Goal: Task Accomplishment & Management: Complete application form

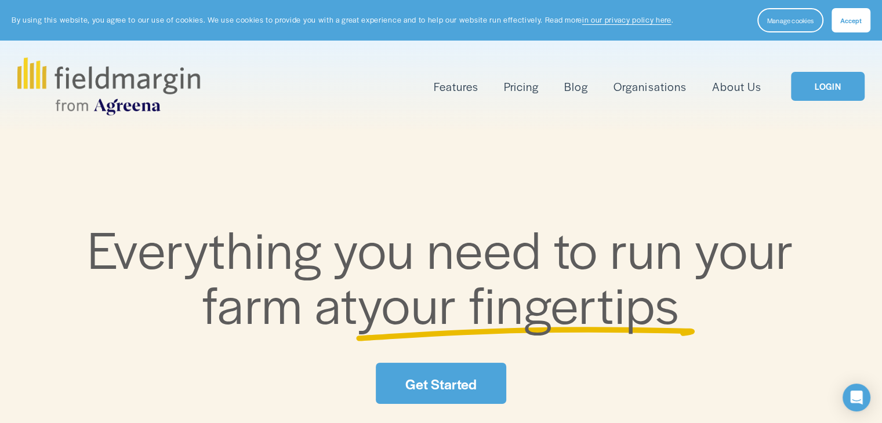
scroll to position [39, 0]
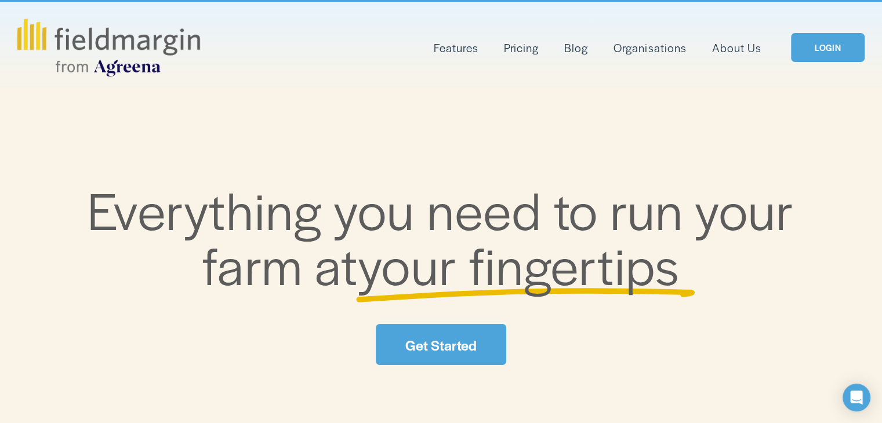
drag, startPoint x: 0, startPoint y: 0, endPoint x: 886, endPoint y: 45, distance: 887.4
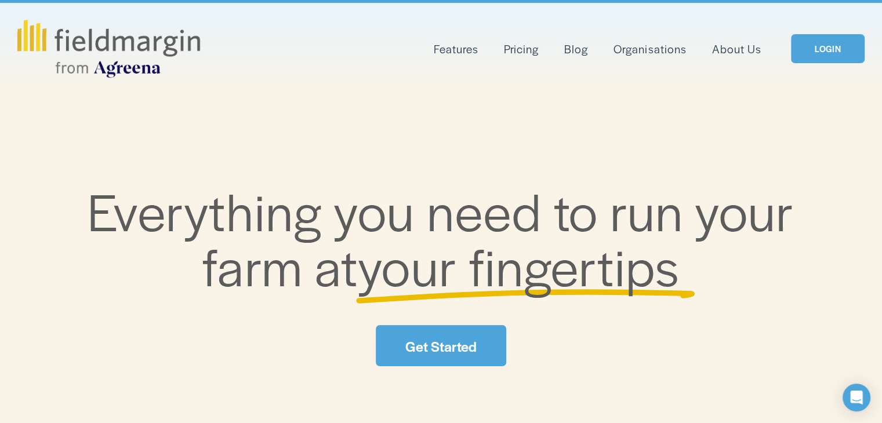
scroll to position [0, 0]
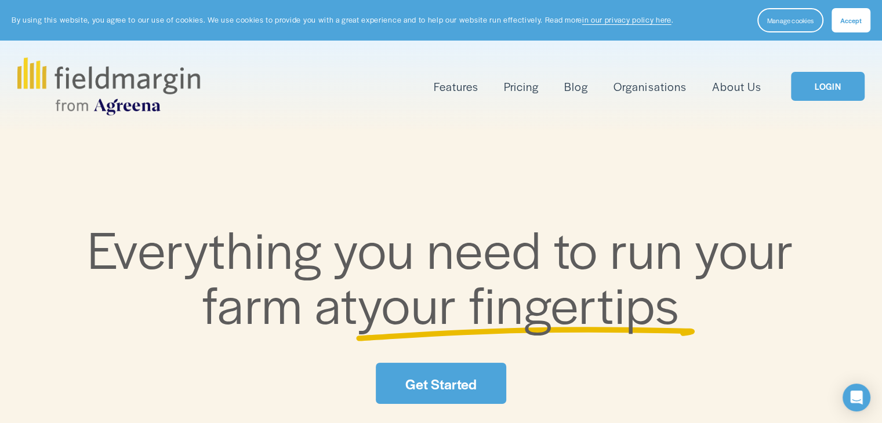
click at [852, 10] on button "Accept" at bounding box center [851, 20] width 39 height 24
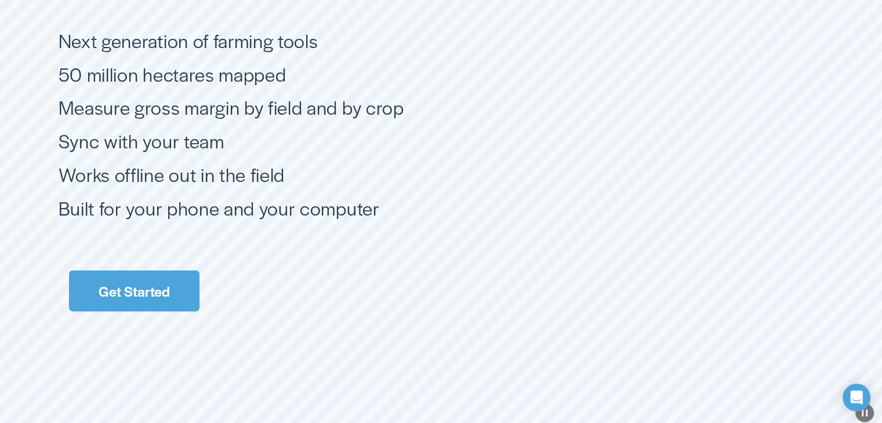
scroll to position [2197, 0]
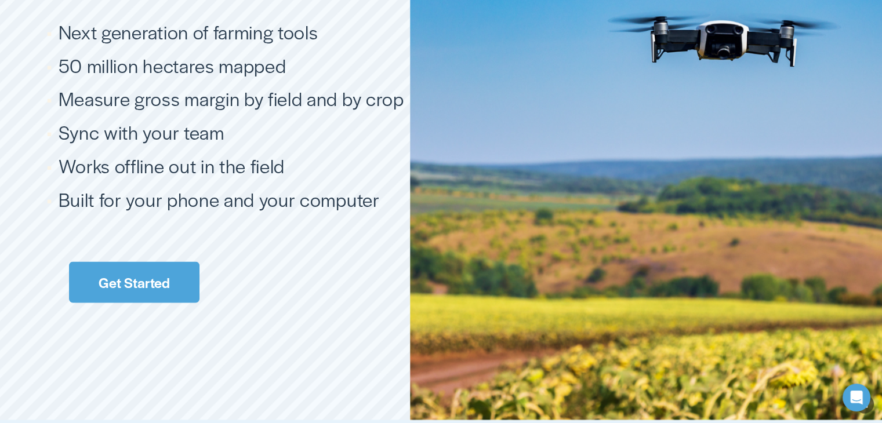
click at [158, 270] on link "Get Started" at bounding box center [134, 282] width 130 height 41
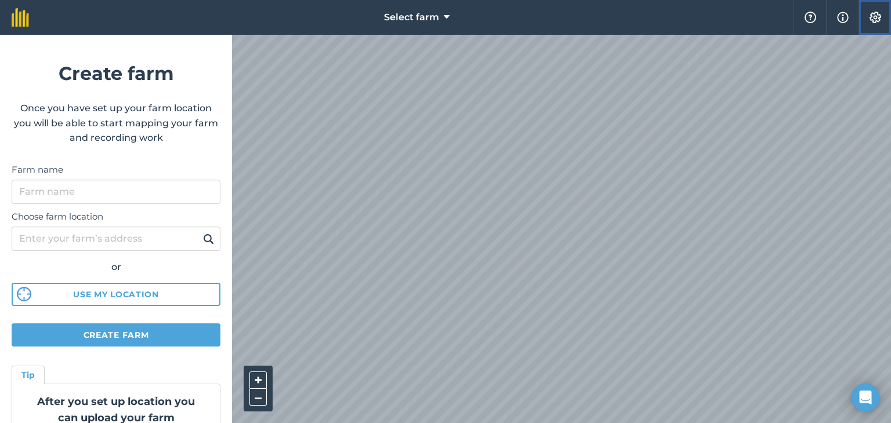
click at [869, 17] on img at bounding box center [875, 18] width 14 height 12
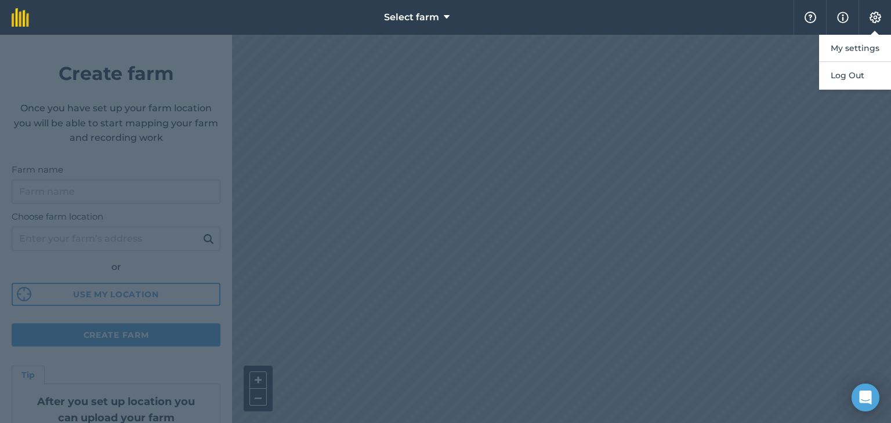
click at [578, 110] on div at bounding box center [445, 229] width 891 height 389
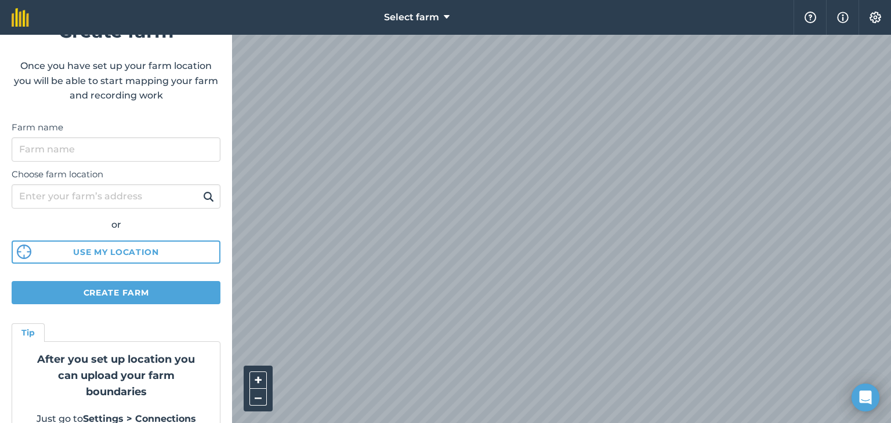
scroll to position [66, 0]
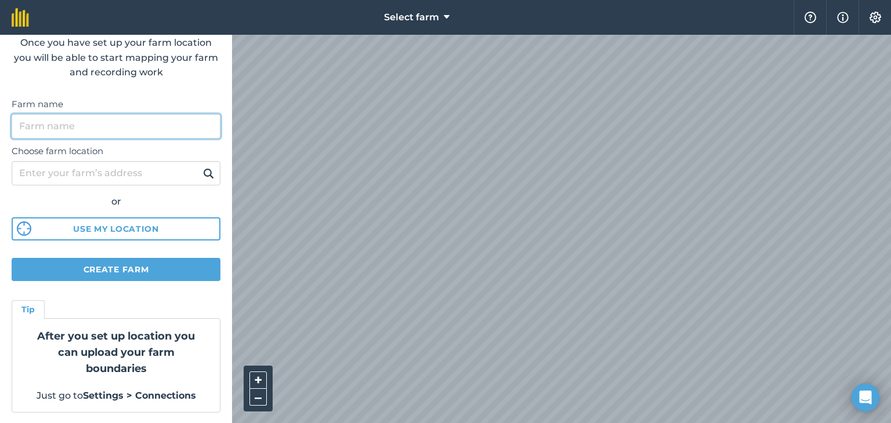
click at [60, 121] on input "Farm name" at bounding box center [116, 126] width 209 height 24
type input "Bungawirra"
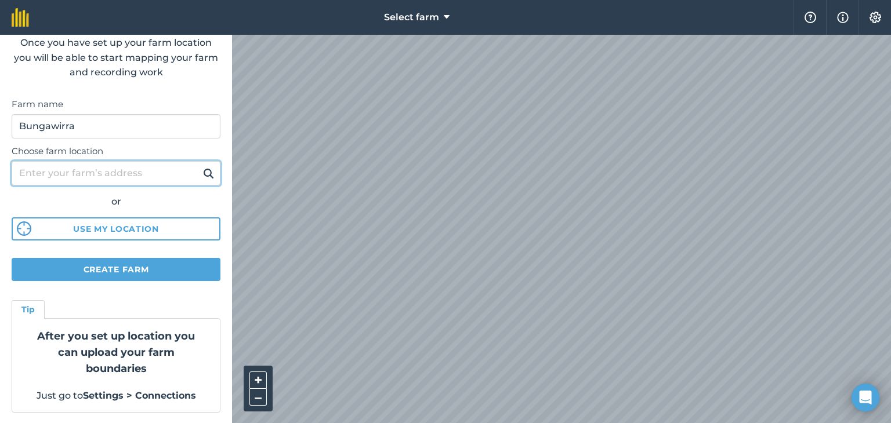
click at [47, 166] on input "Choose farm location" at bounding box center [116, 173] width 209 height 24
type input "295 HD CREEK RD, CUTTABRI, NSW 2388"
click at [200, 166] on button at bounding box center [209, 173] width 18 height 15
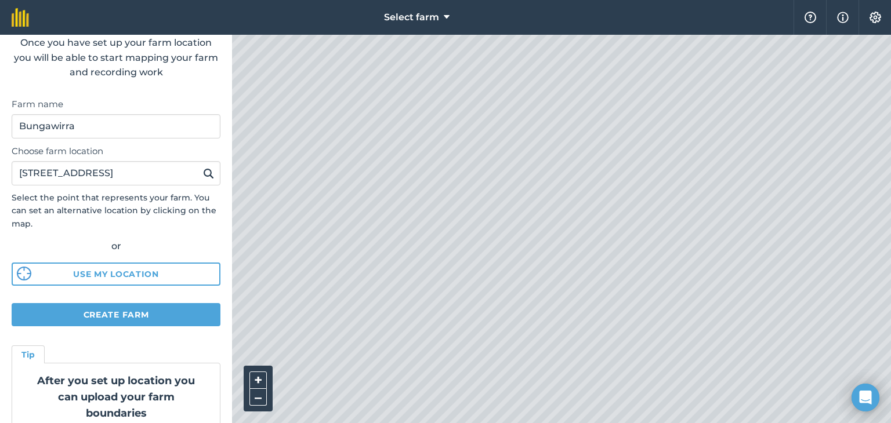
scroll to position [0, 0]
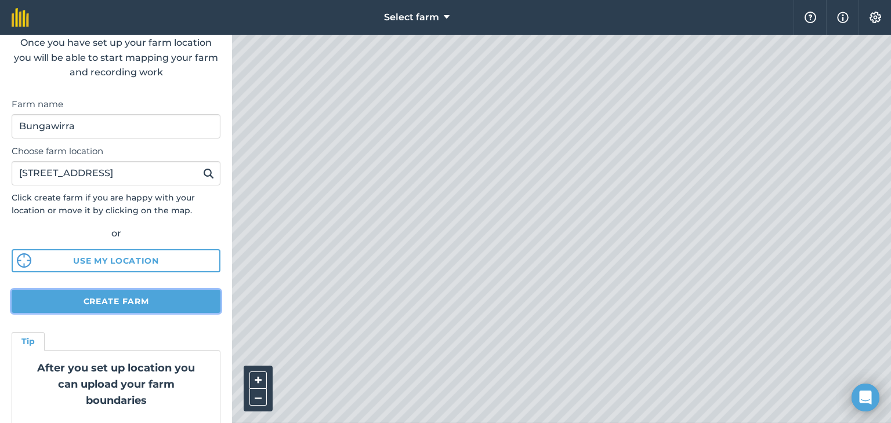
click at [128, 306] on button "Create farm" at bounding box center [116, 301] width 209 height 23
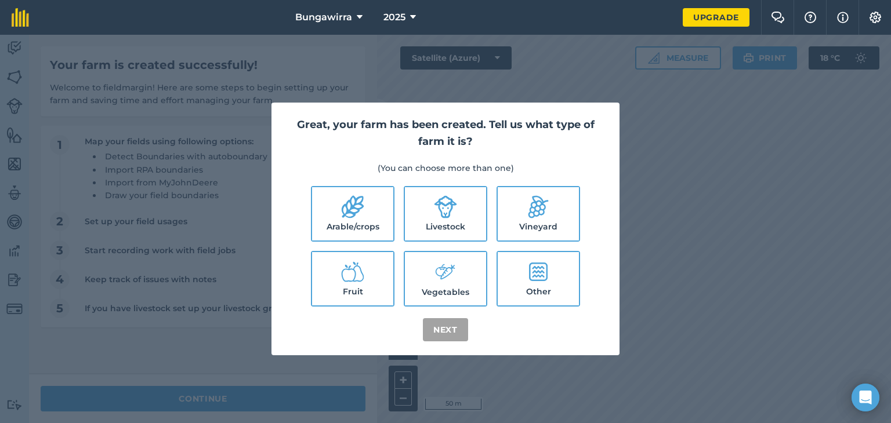
click at [357, 209] on icon at bounding box center [353, 207] width 22 height 23
checkbox input "true"
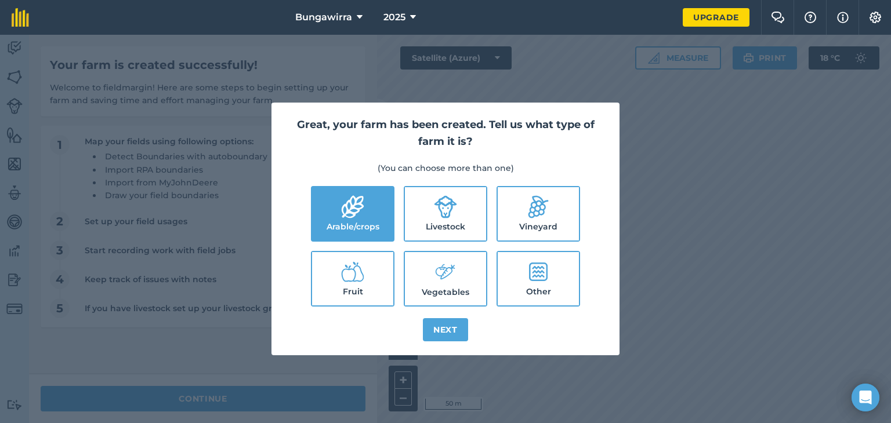
click at [460, 206] on label "Livestock" at bounding box center [445, 213] width 81 height 53
checkbox input "true"
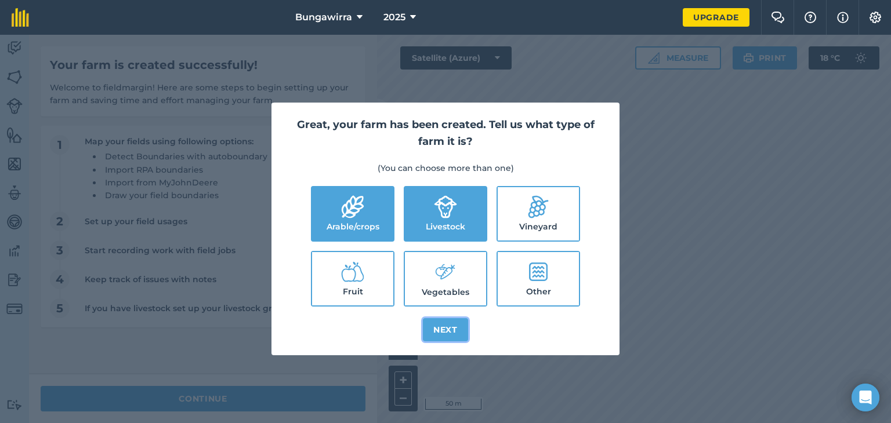
click at [447, 332] on button "Next" at bounding box center [445, 329] width 45 height 23
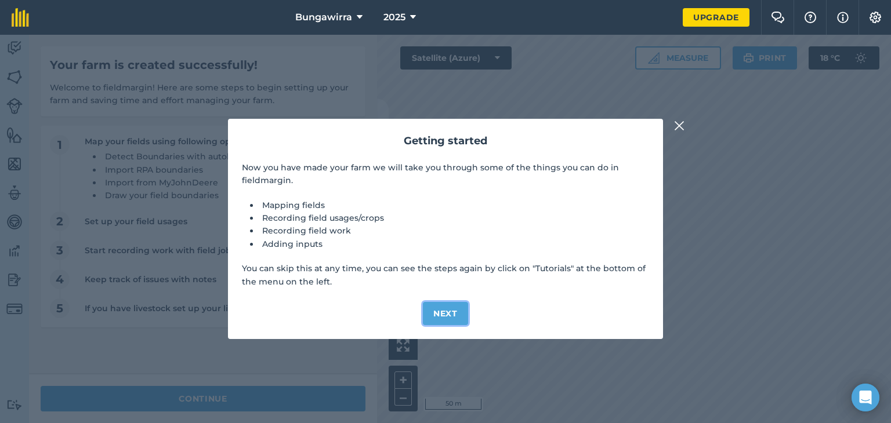
click at [447, 321] on button "Next" at bounding box center [445, 313] width 45 height 23
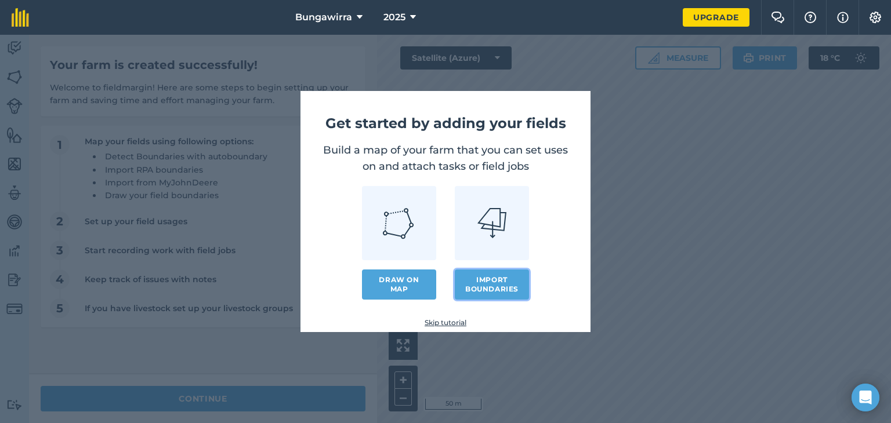
click at [488, 289] on button "Import boundaries" at bounding box center [492, 285] width 74 height 30
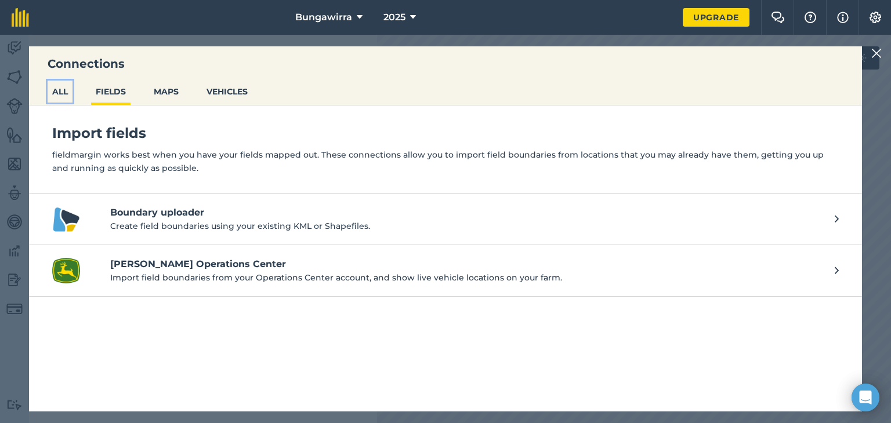
click at [64, 85] on button "ALL" at bounding box center [60, 92] width 25 height 22
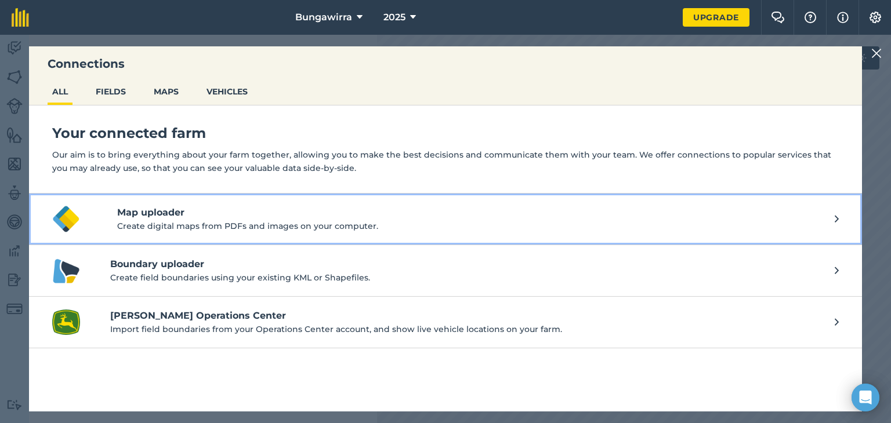
click at [166, 221] on p "Create digital maps from PDFs and images on your computer." at bounding box center [475, 226] width 717 height 13
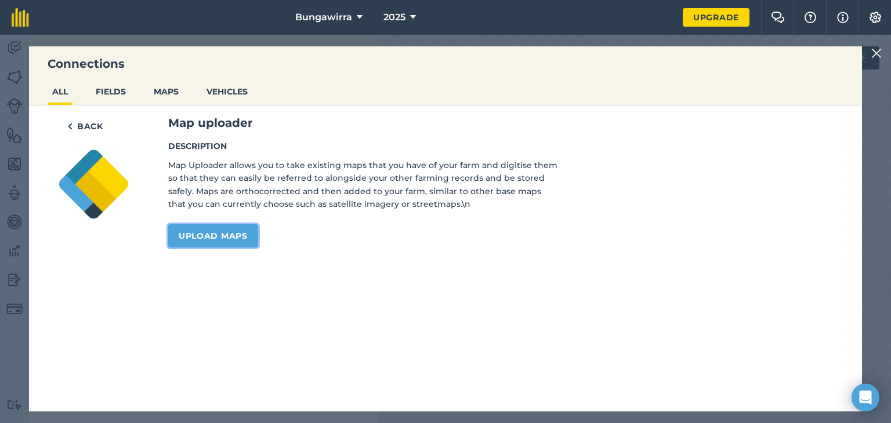
click at [188, 238] on link "Upload maps" at bounding box center [213, 235] width 90 height 23
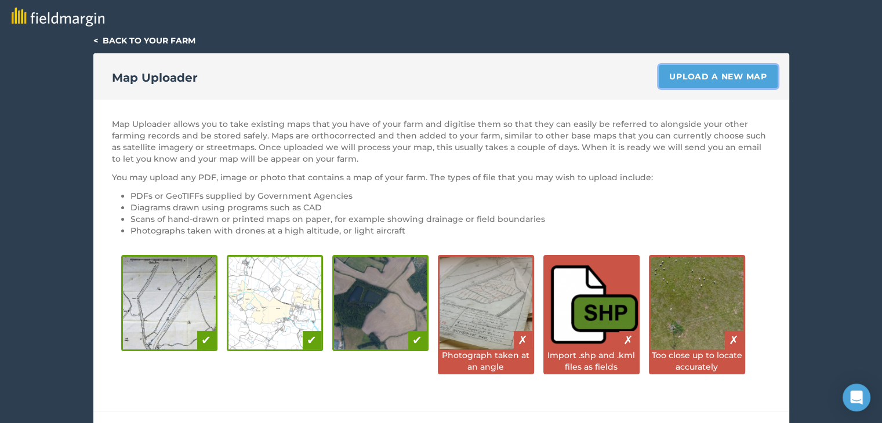
click at [712, 77] on link "Upload a new map" at bounding box center [718, 76] width 118 height 23
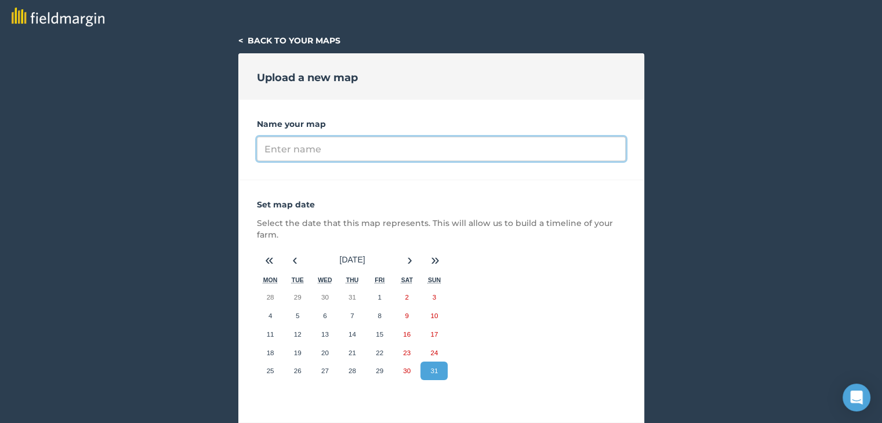
click at [365, 151] on input "Name your map" at bounding box center [441, 149] width 369 height 24
click at [295, 153] on input "Name your map" at bounding box center [441, 149] width 369 height 24
type input "Bungawirra"
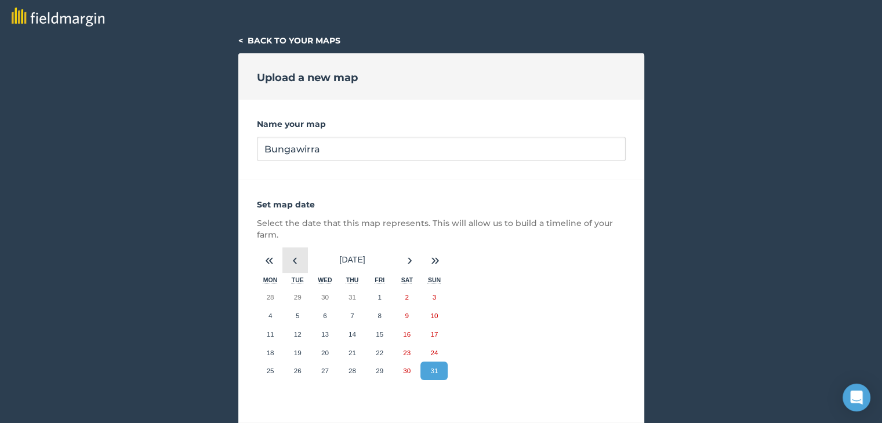
click at [295, 260] on button "‹" at bounding box center [295, 261] width 26 height 26
click at [273, 262] on button "«" at bounding box center [270, 261] width 26 height 26
click at [376, 292] on button "1" at bounding box center [379, 297] width 27 height 19
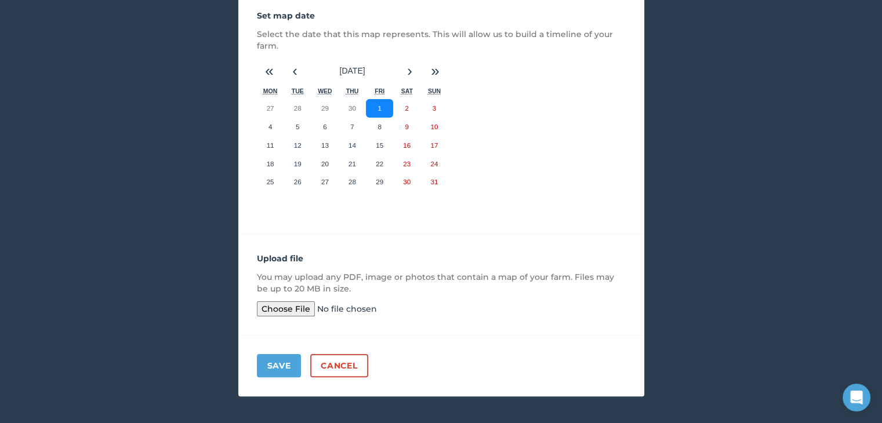
scroll to position [198, 0]
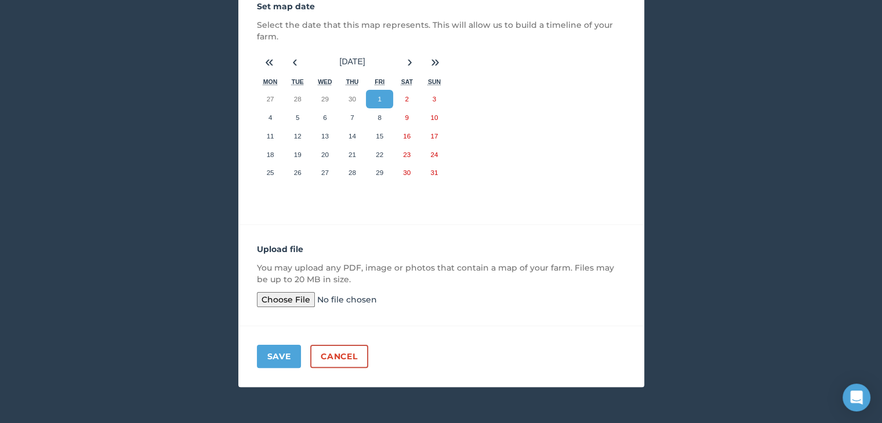
click at [289, 299] on input "file" at bounding box center [345, 299] width 177 height 15
type input "C:\fakepath\IMG-1422 Bungawirra farming areas paddock numbers.JPG"
click at [271, 361] on button "Save" at bounding box center [279, 356] width 45 height 23
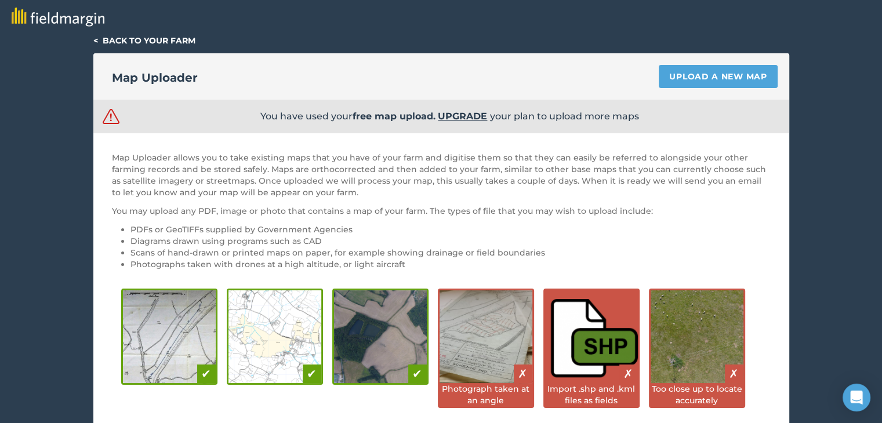
click at [128, 42] on link "< Back to your farm" at bounding box center [144, 40] width 102 height 10
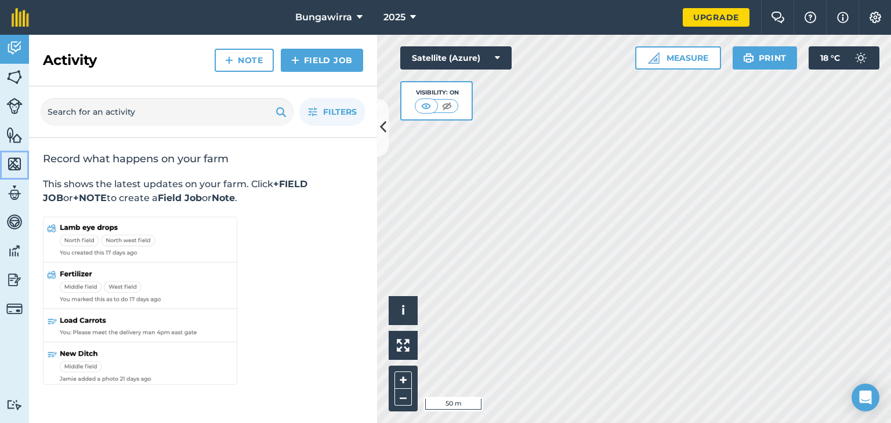
click at [14, 163] on img at bounding box center [14, 163] width 16 height 17
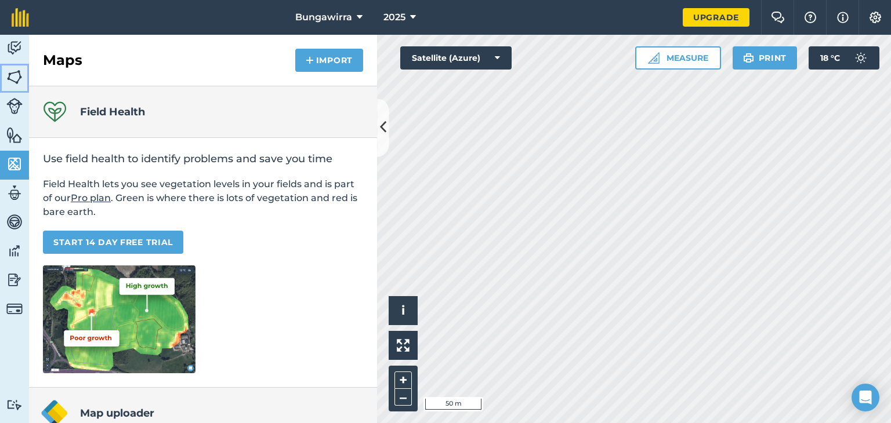
click at [12, 76] on img at bounding box center [14, 76] width 16 height 17
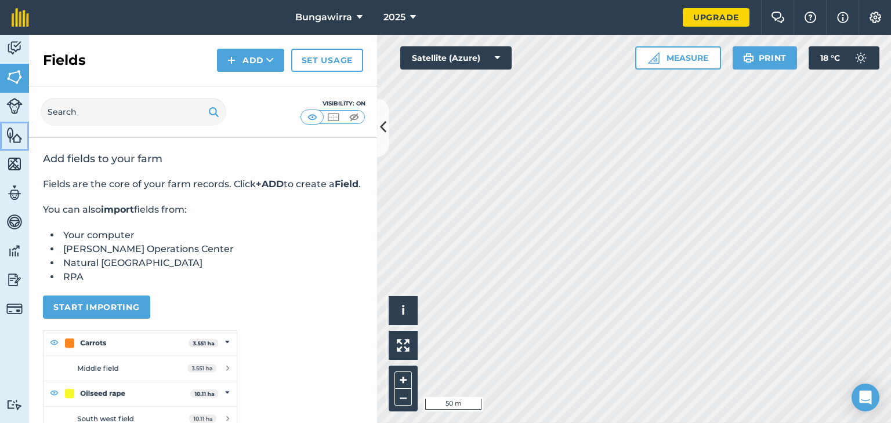
click at [12, 135] on img at bounding box center [14, 134] width 16 height 17
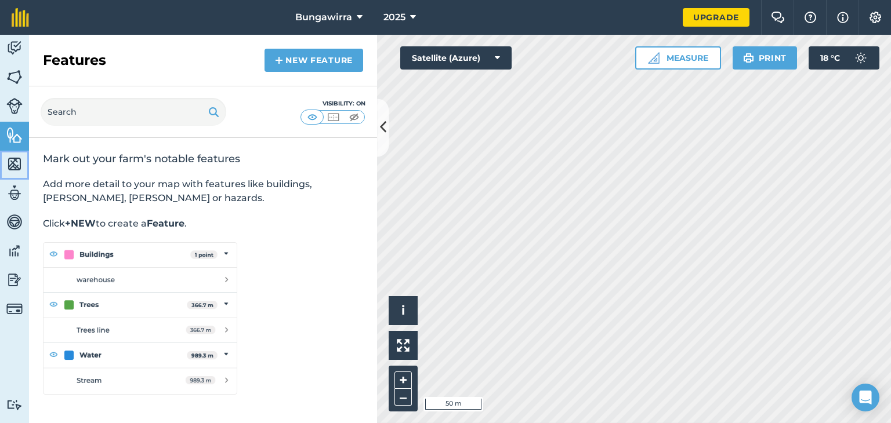
click at [12, 164] on img at bounding box center [14, 163] width 16 height 17
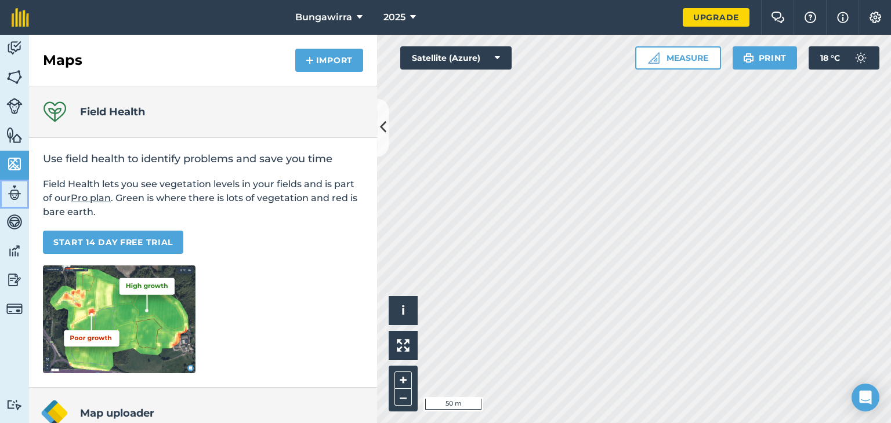
click at [16, 195] on img at bounding box center [14, 192] width 16 height 17
select select "MEMBER"
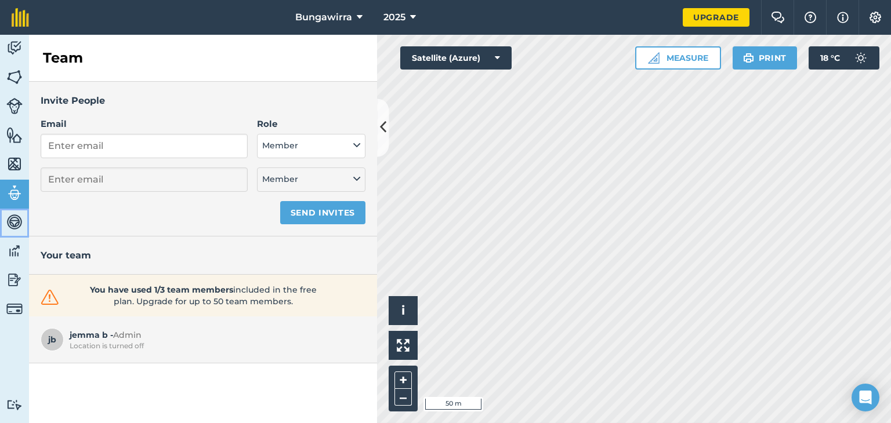
click at [17, 217] on img at bounding box center [14, 221] width 16 height 17
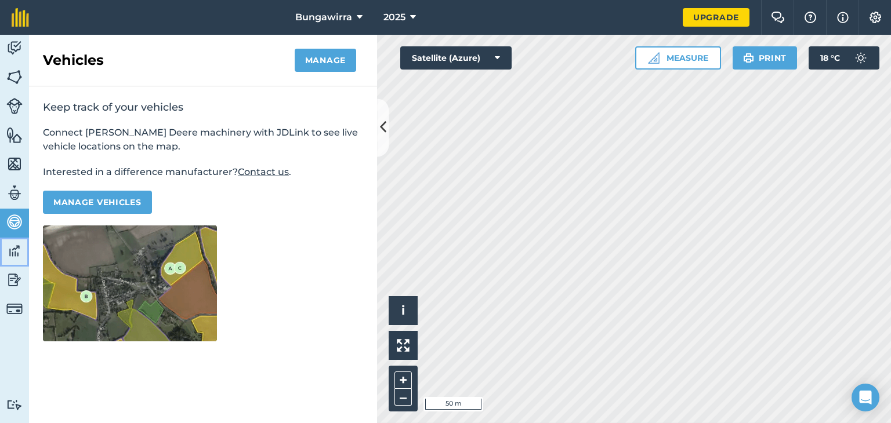
click at [16, 251] on img at bounding box center [14, 250] width 16 height 17
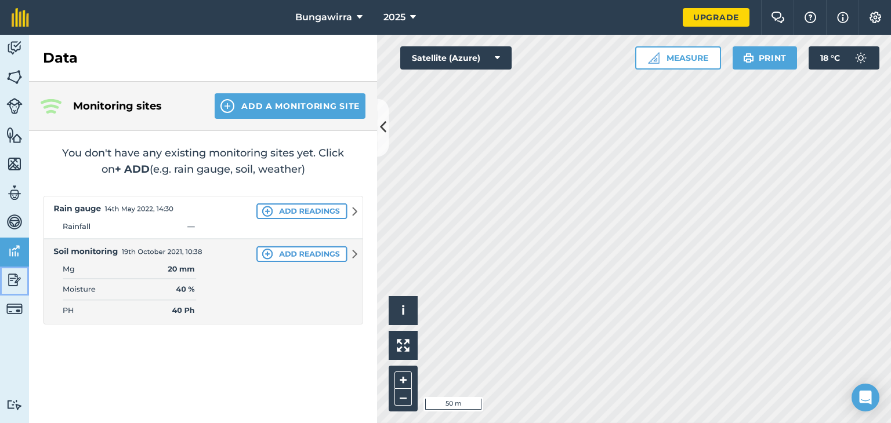
click at [13, 278] on img at bounding box center [14, 279] width 16 height 17
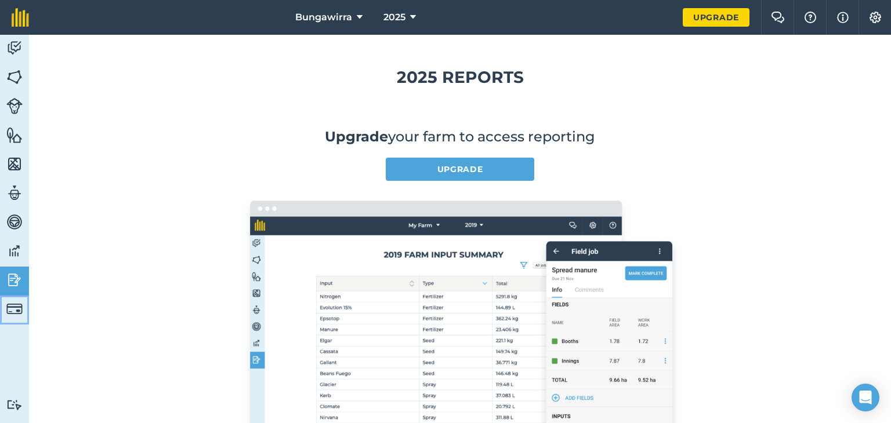
click at [19, 314] on img at bounding box center [14, 309] width 16 height 16
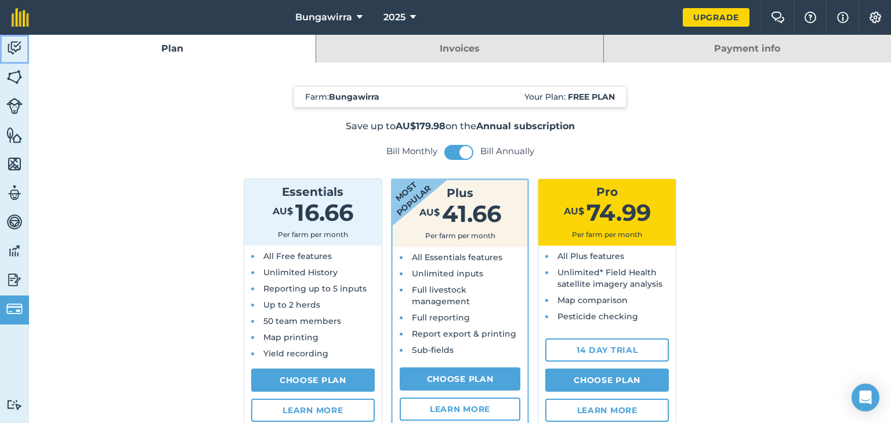
click at [15, 45] on img at bounding box center [14, 47] width 16 height 17
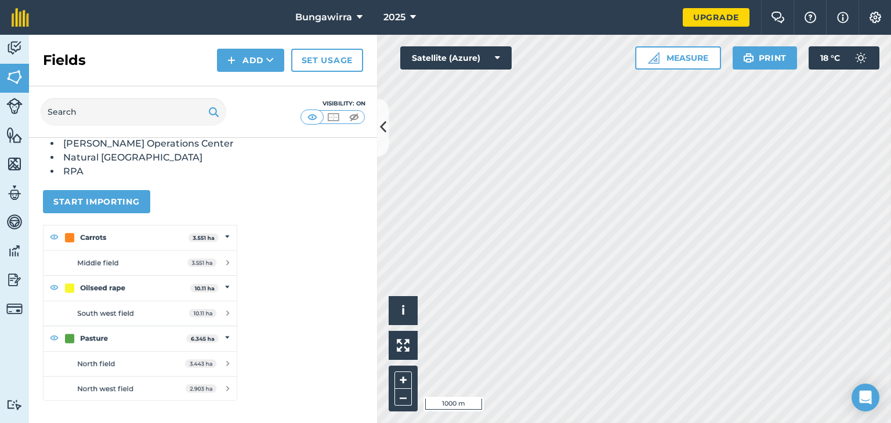
scroll to position [81, 0]
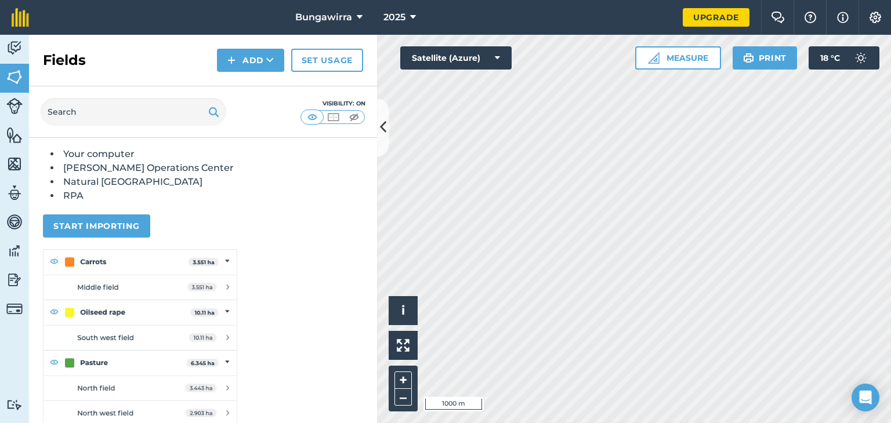
click at [75, 231] on button "Start importing" at bounding box center [96, 226] width 107 height 23
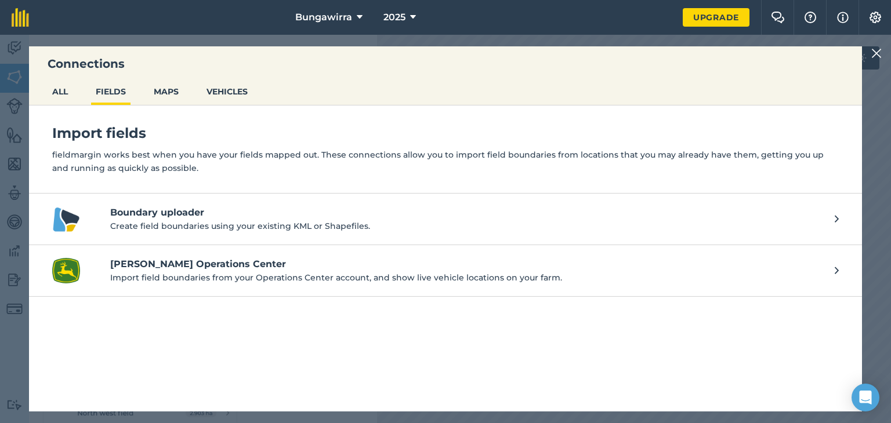
click at [169, 101] on button "MAPS" at bounding box center [166, 92] width 34 height 22
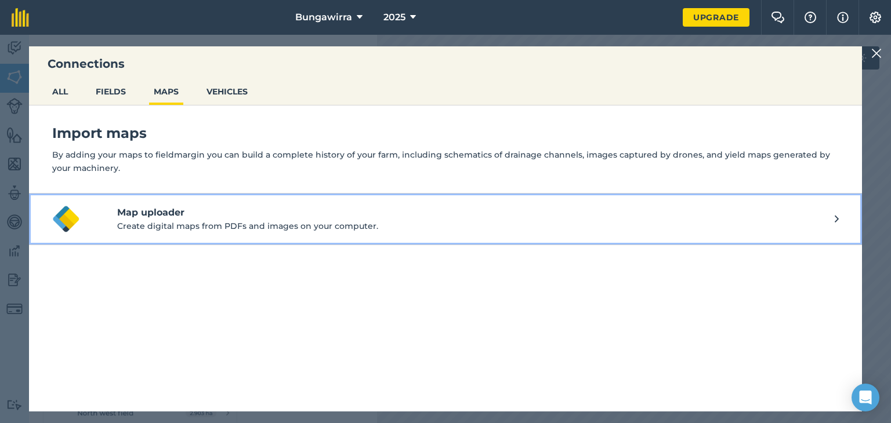
click at [135, 232] on p "Create digital maps from PDFs and images on your computer." at bounding box center [475, 226] width 717 height 13
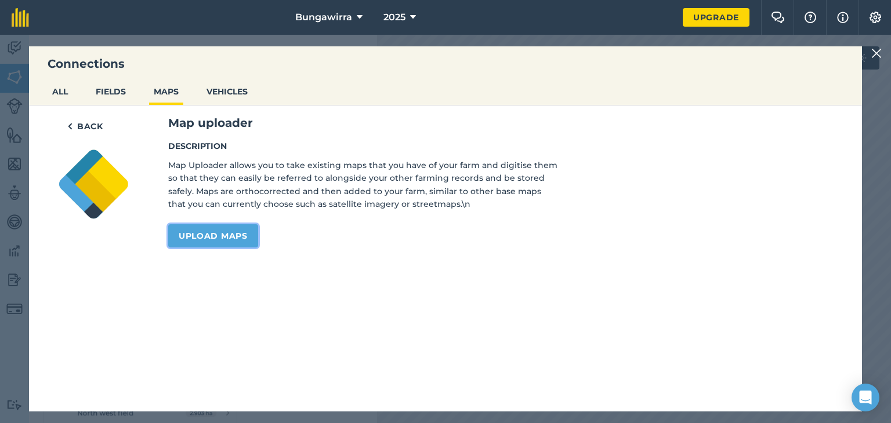
click at [183, 238] on link "Upload maps" at bounding box center [213, 235] width 90 height 23
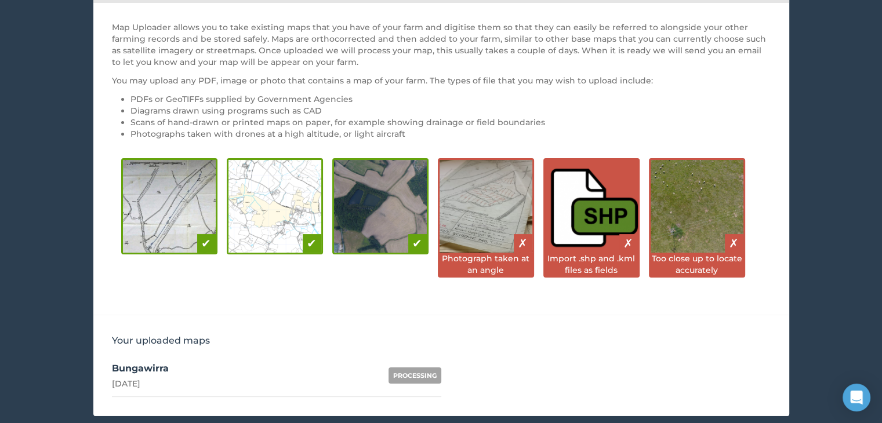
scroll to position [160, 0]
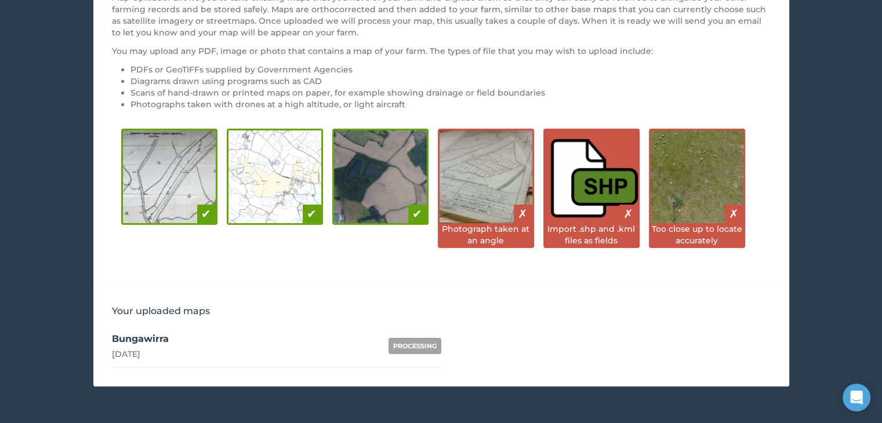
click at [140, 355] on div "[DATE]" at bounding box center [140, 355] width 57 height 12
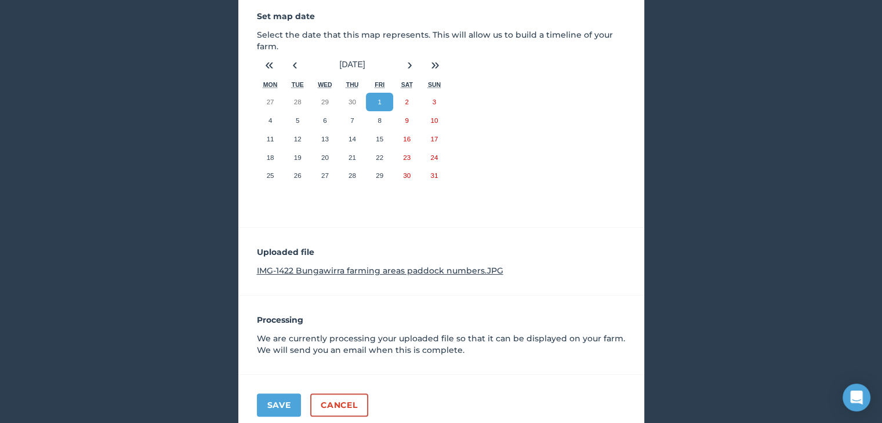
scroll to position [237, 0]
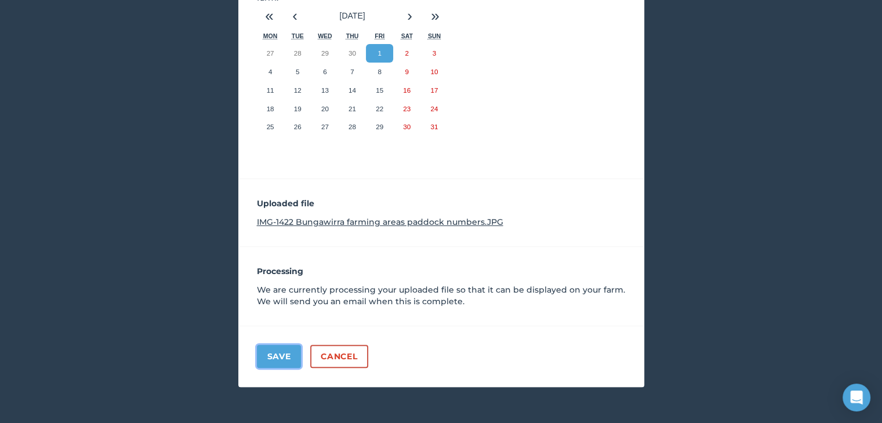
click at [266, 366] on button "Save" at bounding box center [279, 356] width 45 height 23
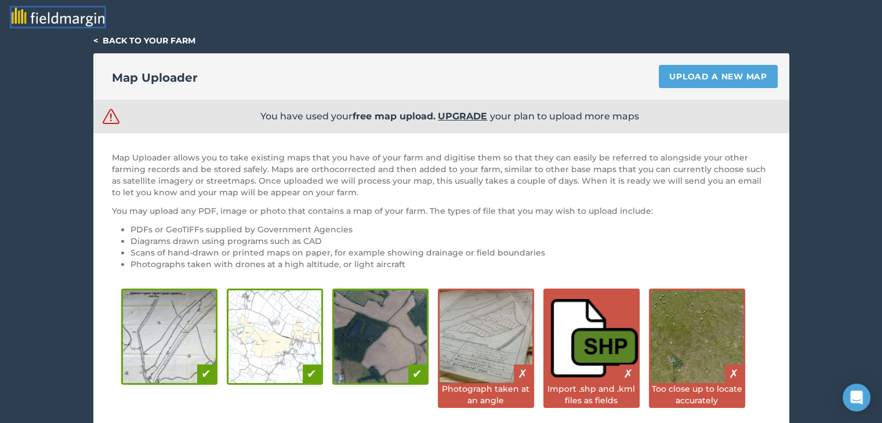
click at [23, 21] on img at bounding box center [58, 17] width 93 height 19
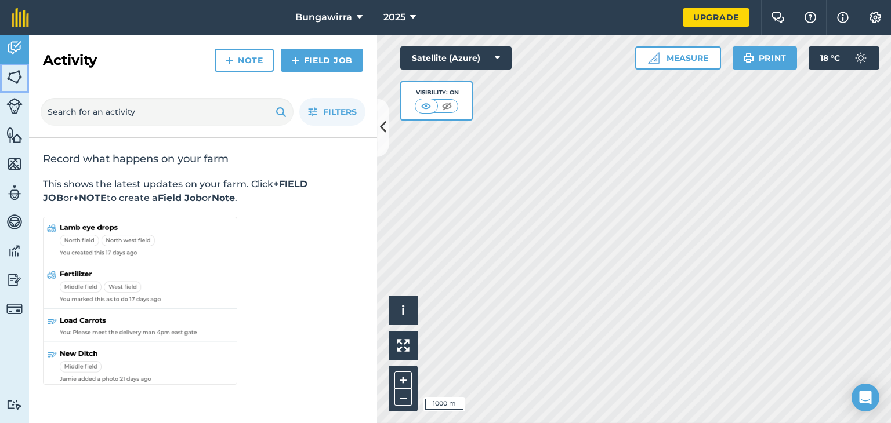
click at [11, 81] on img at bounding box center [14, 76] width 16 height 17
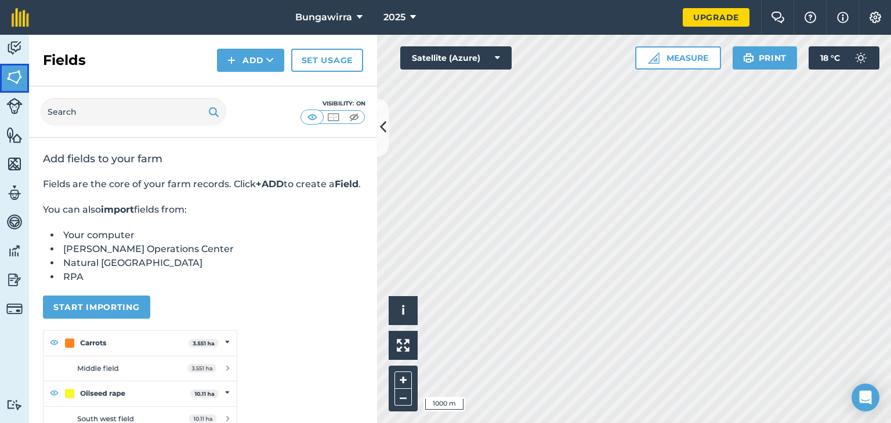
click at [14, 112] on img at bounding box center [14, 106] width 16 height 16
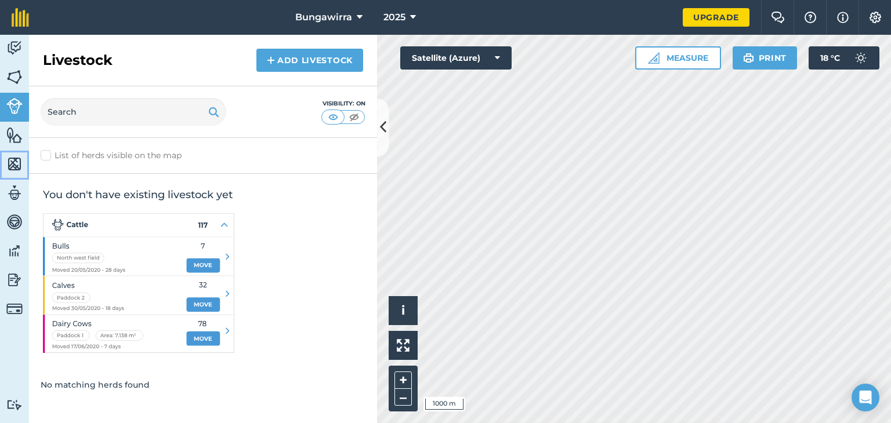
click at [13, 151] on link "Maps" at bounding box center [14, 165] width 29 height 29
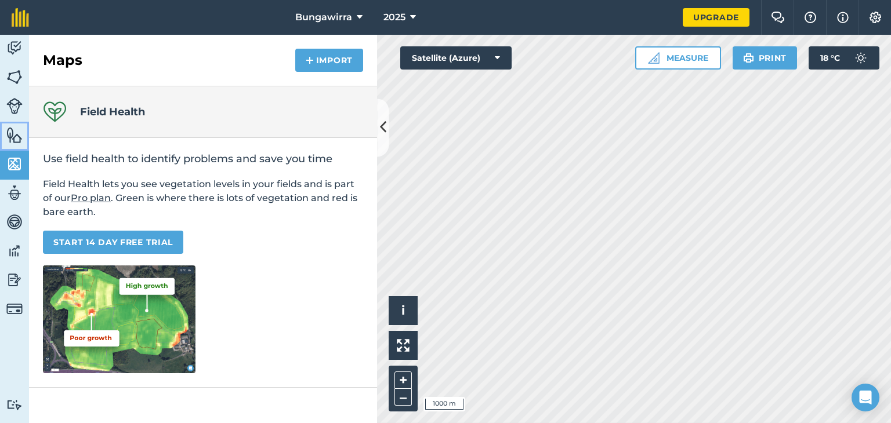
click at [15, 135] on img at bounding box center [14, 134] width 16 height 17
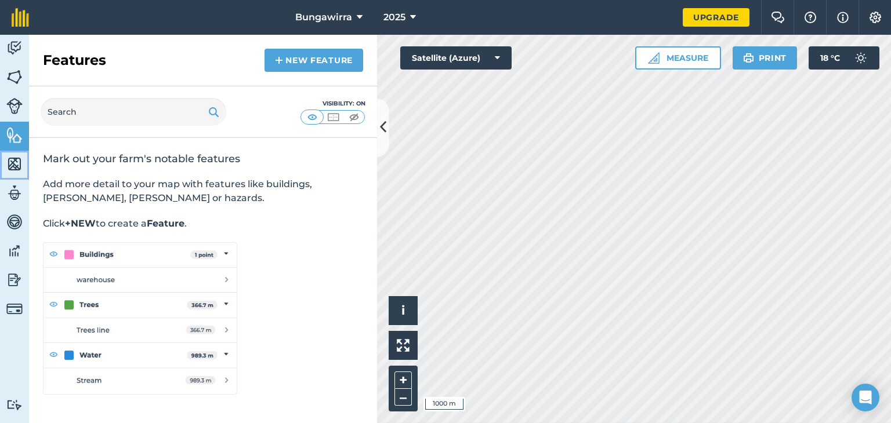
click at [16, 168] on img at bounding box center [14, 163] width 16 height 17
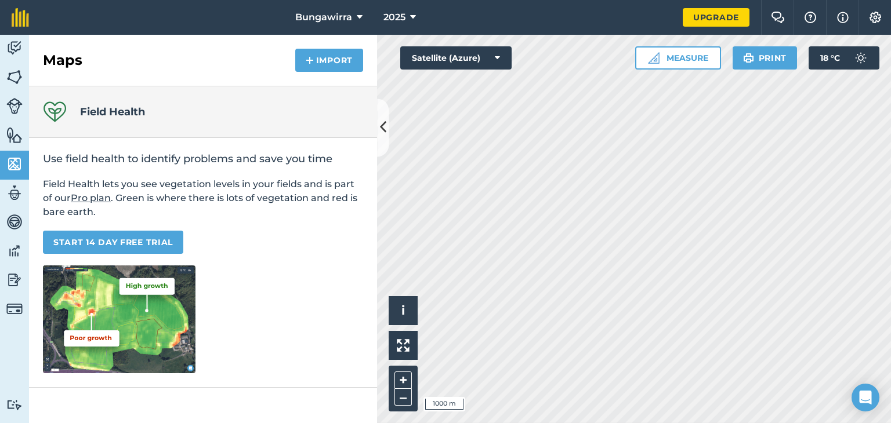
click at [17, 197] on img at bounding box center [14, 192] width 16 height 17
select select "MEMBER"
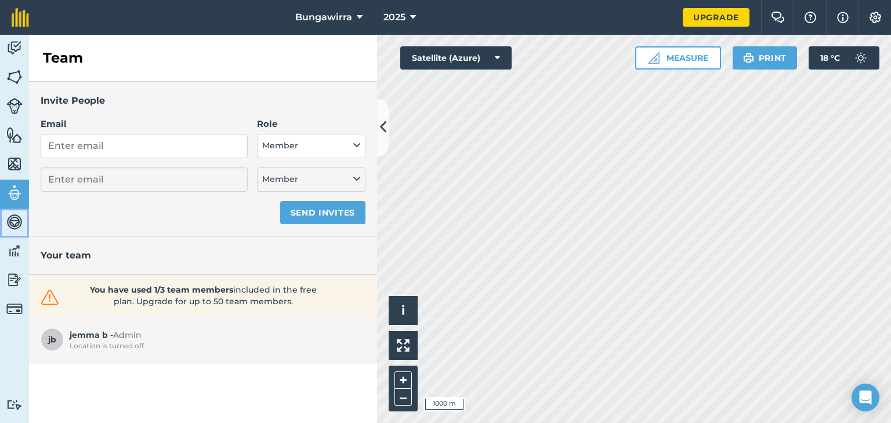
click at [14, 224] on img at bounding box center [14, 221] width 16 height 17
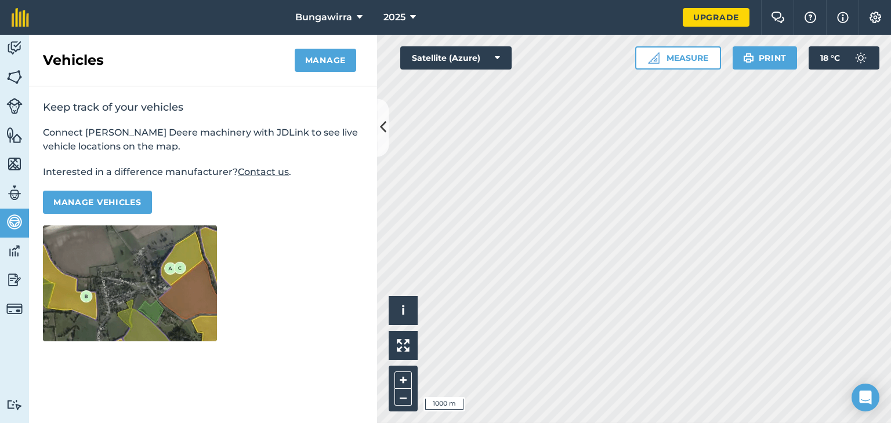
click at [12, 256] on img at bounding box center [14, 250] width 16 height 17
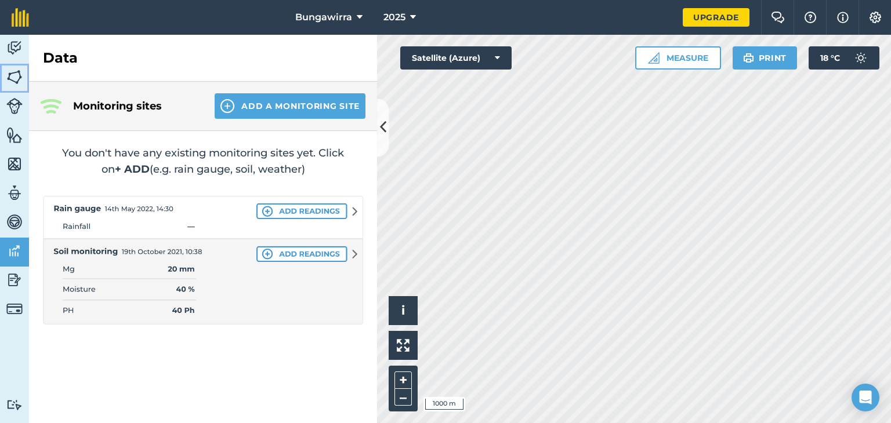
click at [24, 85] on link "Fields" at bounding box center [14, 78] width 29 height 29
